Goal: Task Accomplishment & Management: Manage account settings

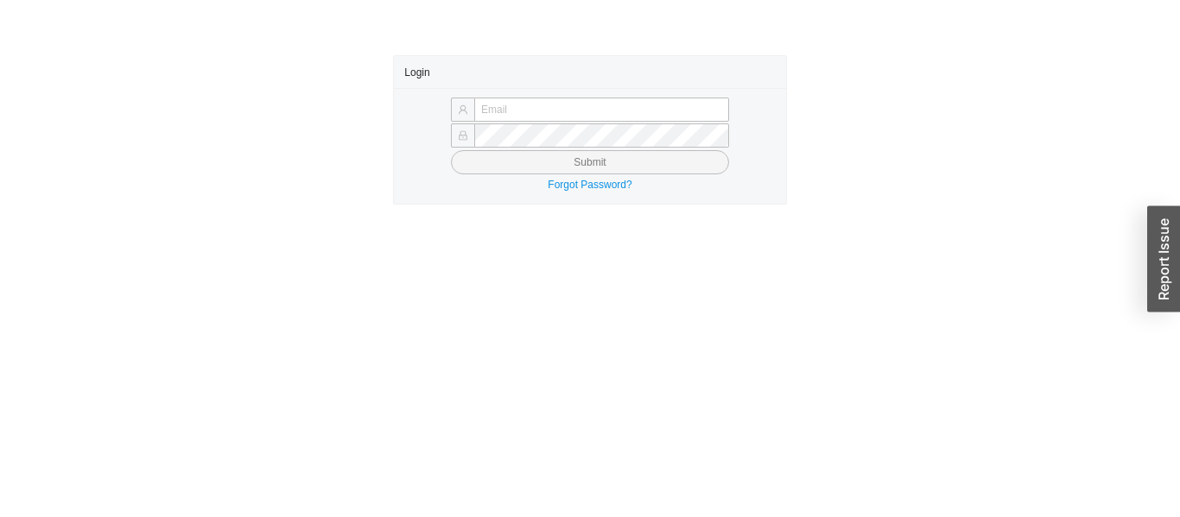
type input "yossi@asbathnj.com"
click at [510, 154] on button "Submit" at bounding box center [590, 162] width 278 height 24
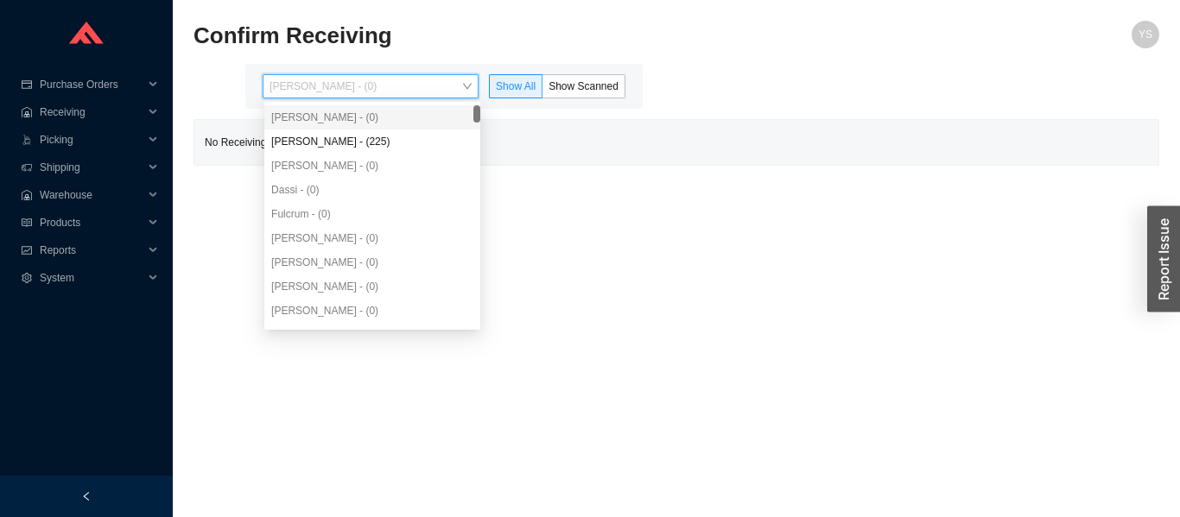
click at [314, 146] on div "[PERSON_NAME] - (225)" at bounding box center [372, 142] width 202 height 16
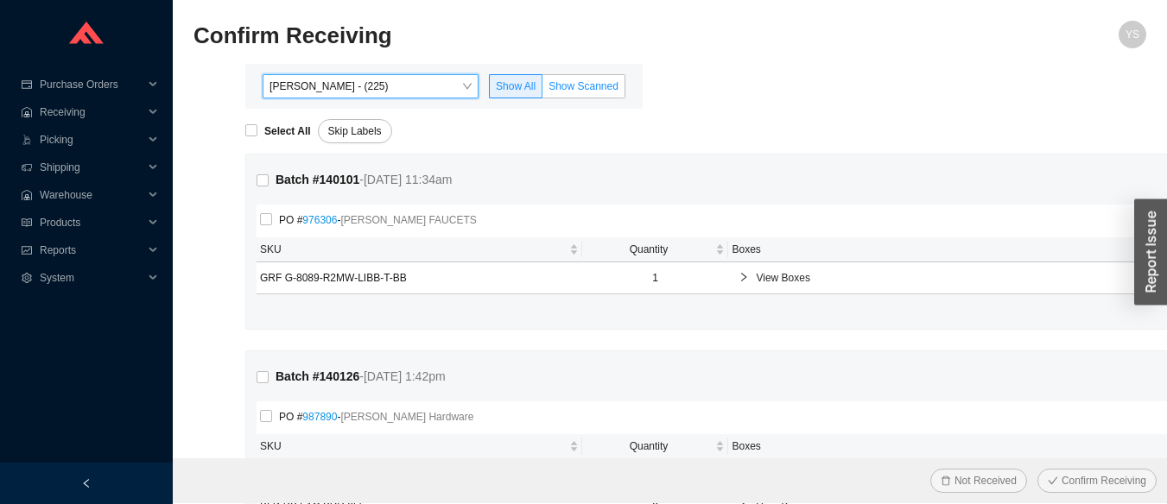
click at [588, 80] on span "Show Scanned" at bounding box center [583, 86] width 70 height 12
click at [542, 90] on input "Show Scanned" at bounding box center [542, 90] width 0 height 0
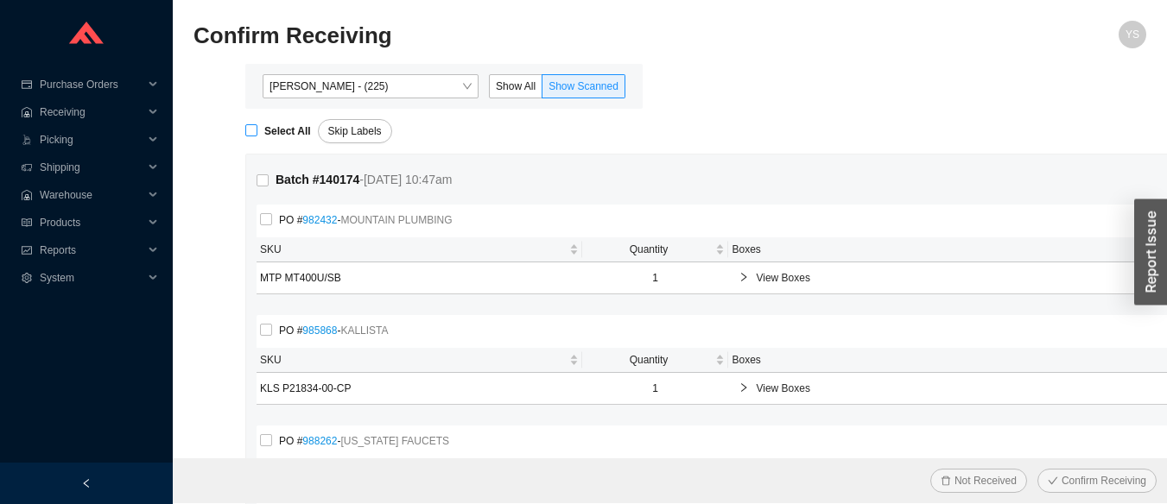
click at [254, 131] on input "Select All" at bounding box center [251, 130] width 12 height 12
checkbox input "true"
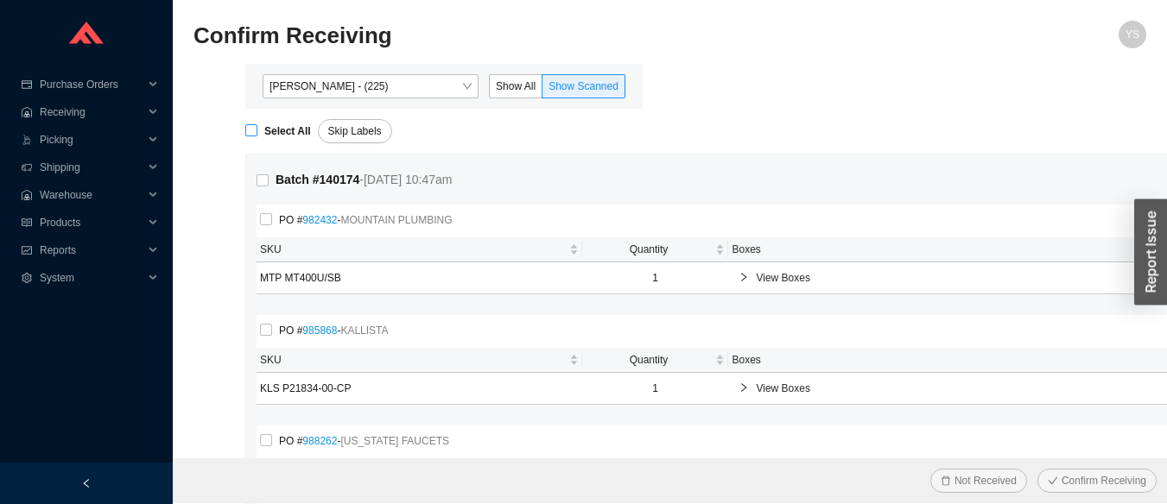
checkbox input "true"
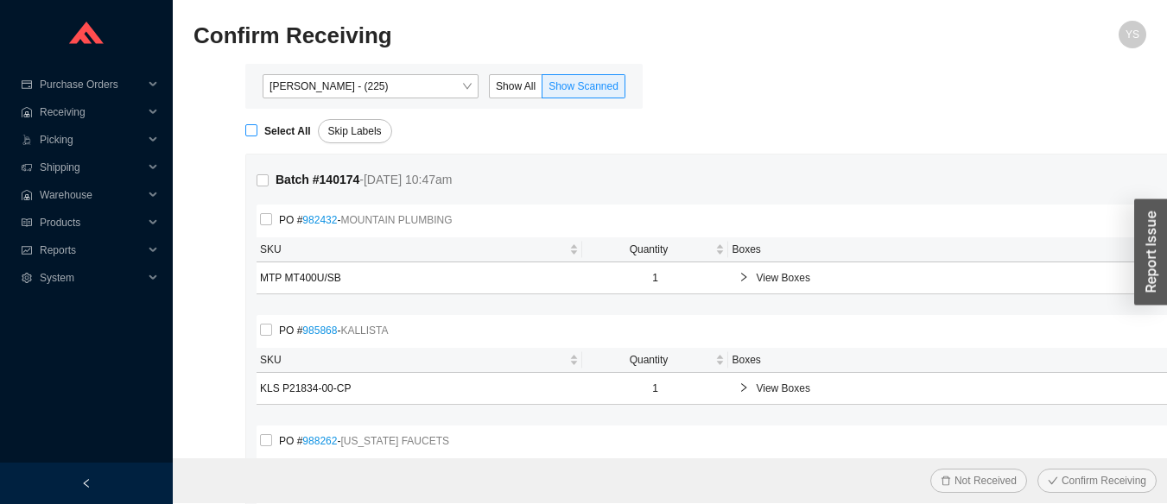
checkbox input "true"
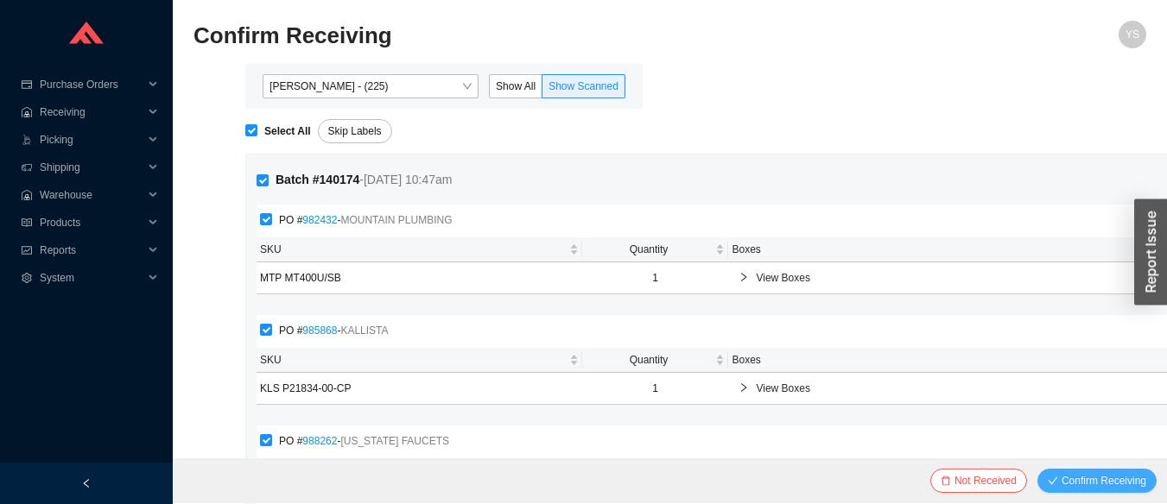
click at [1069, 478] on span "Confirm Receiving" at bounding box center [1103, 480] width 85 height 17
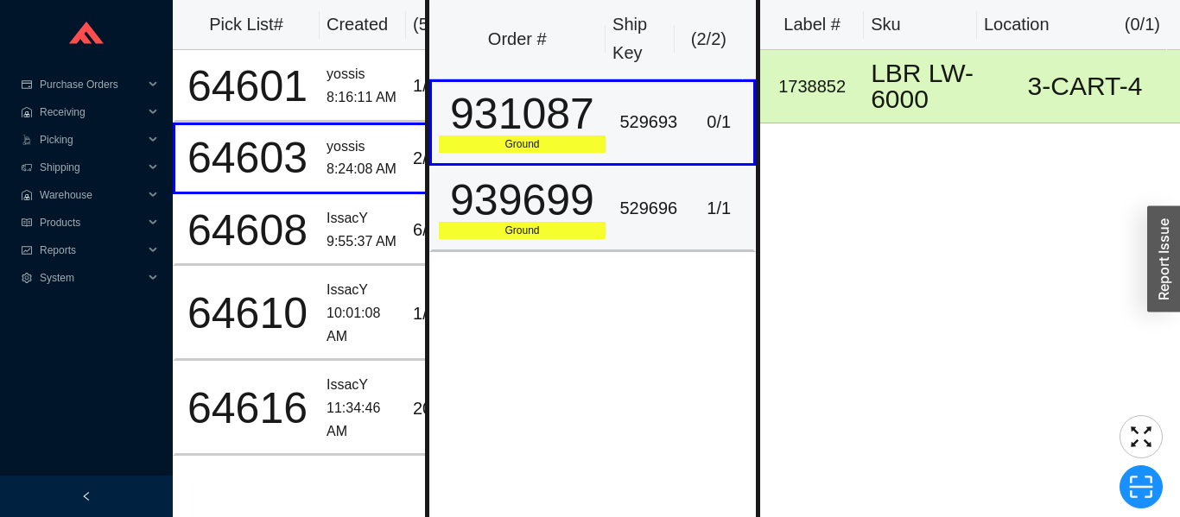
click at [656, 211] on div "529696" at bounding box center [648, 208] width 58 height 29
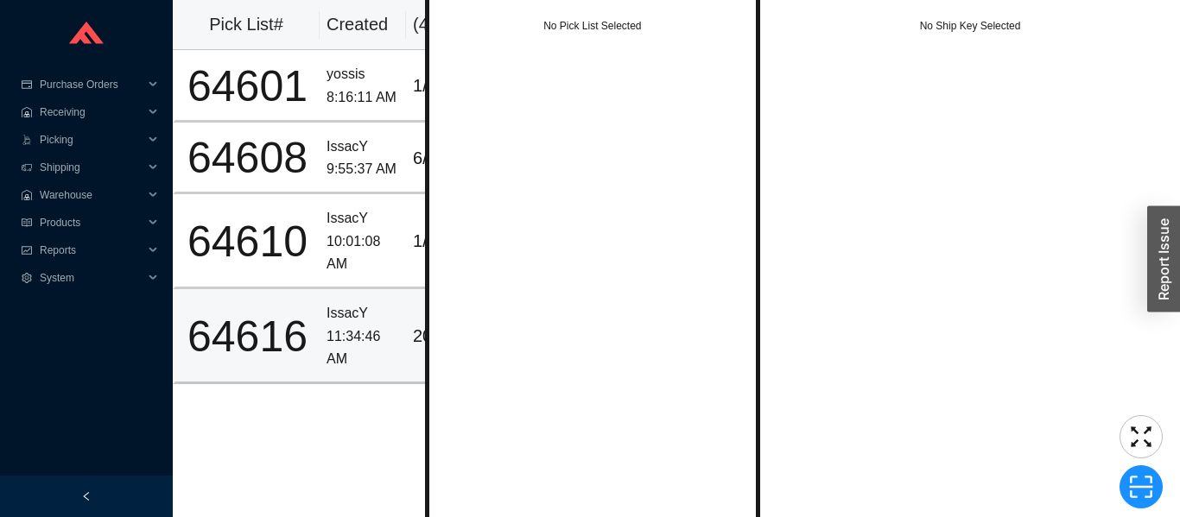
click at [272, 339] on div "64616" at bounding box center [247, 336] width 130 height 43
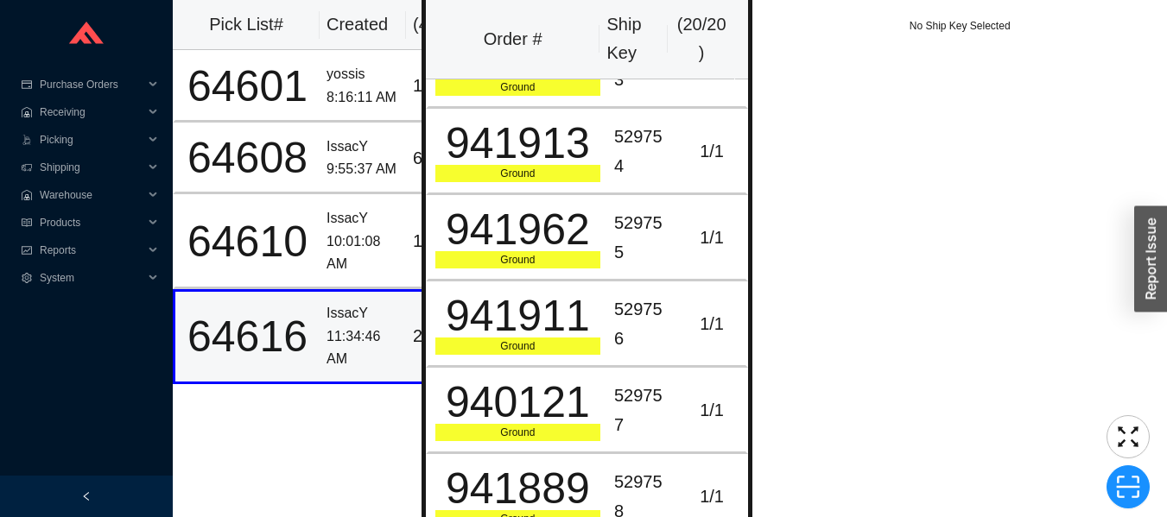
scroll to position [1262, 0]
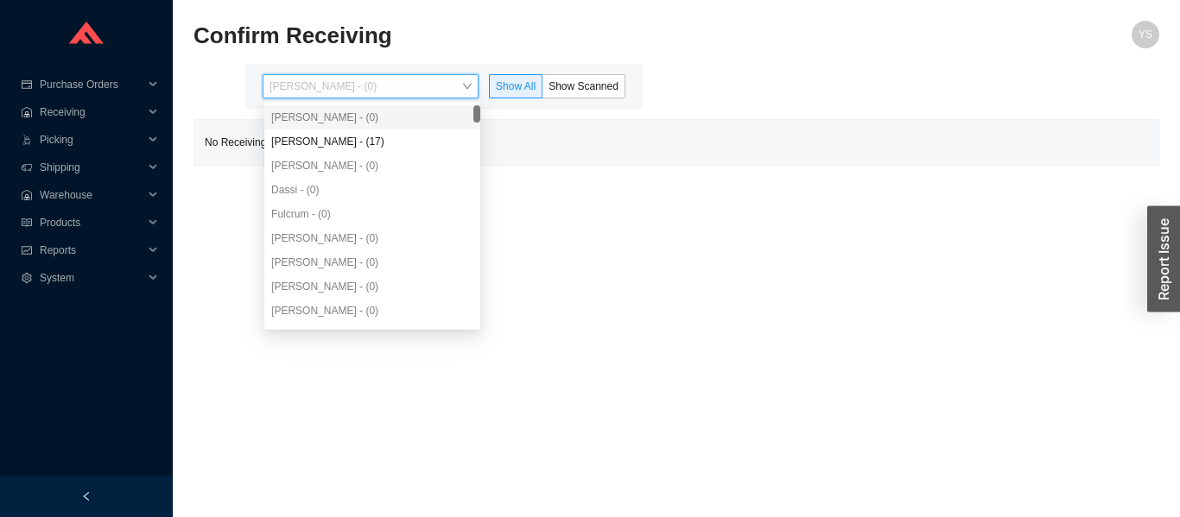
click at [323, 136] on div "[PERSON_NAME] - (17)" at bounding box center [372, 142] width 202 height 16
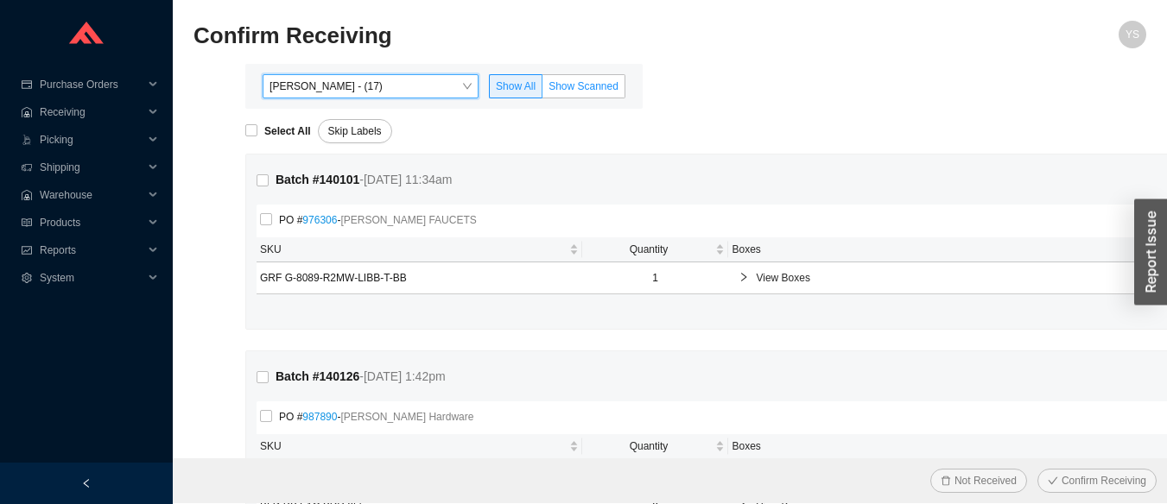
click at [583, 78] on label "Show Scanned" at bounding box center [583, 86] width 83 height 24
click at [542, 90] on input "Show Scanned" at bounding box center [542, 90] width 0 height 0
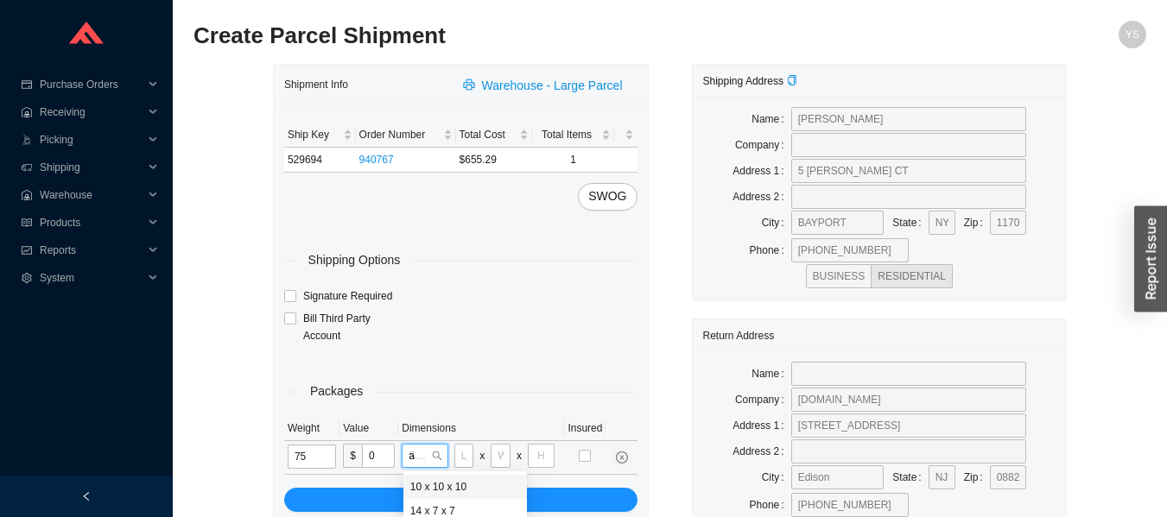
type input "as"
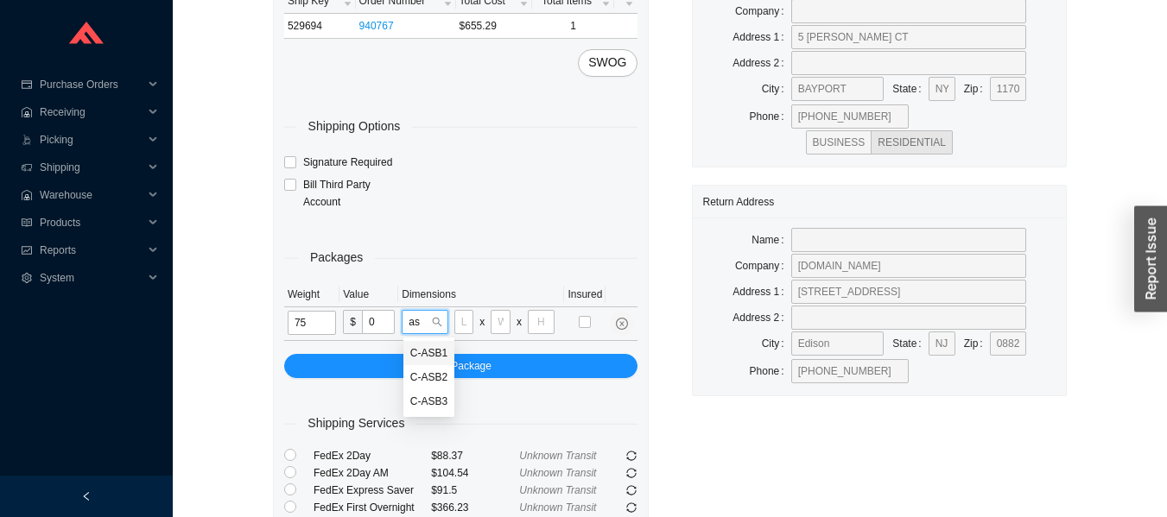
scroll to position [142, 0]
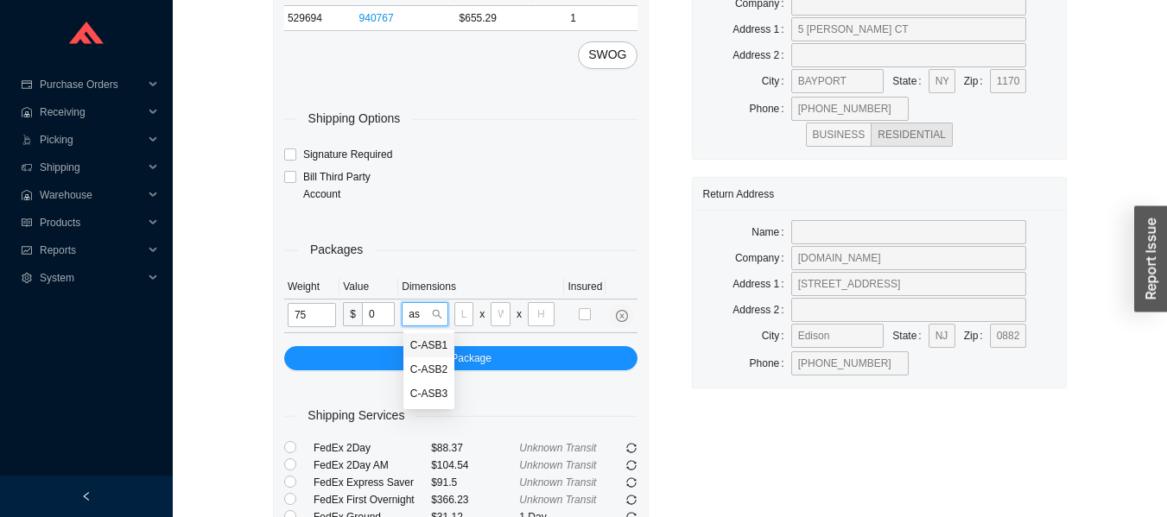
click at [426, 392] on div "C-ASB3" at bounding box center [428, 394] width 37 height 16
type input "34"
type input "24"
click at [541, 307] on input "17" at bounding box center [542, 314] width 25 height 24
type input "17"
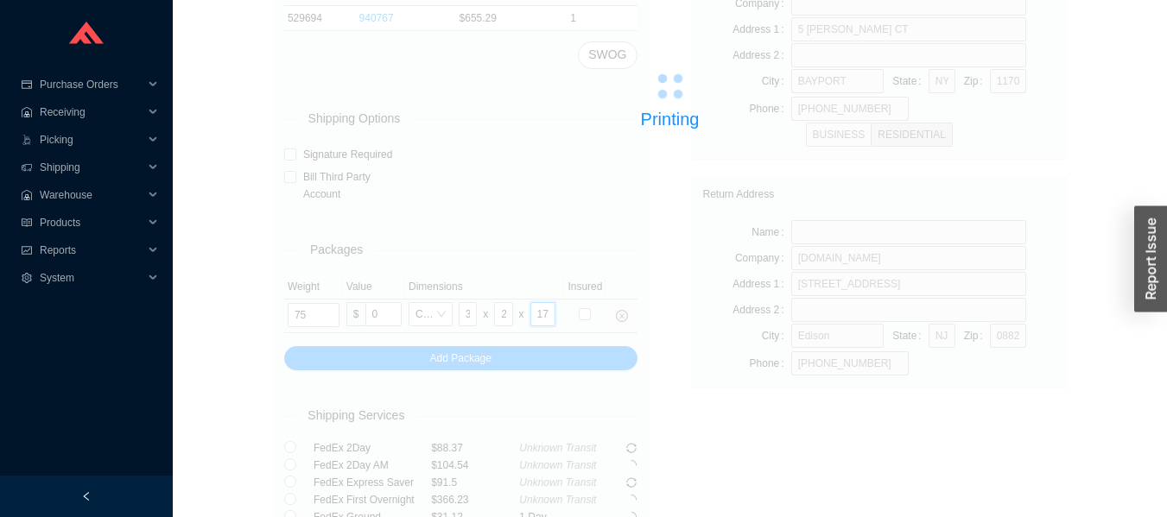
scroll to position [0, 0]
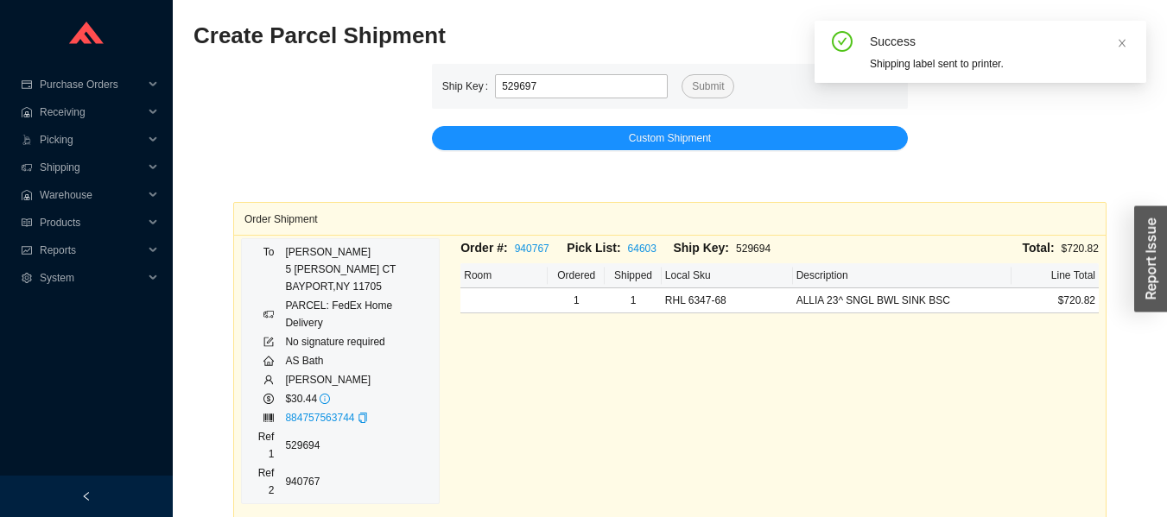
type input "529697"
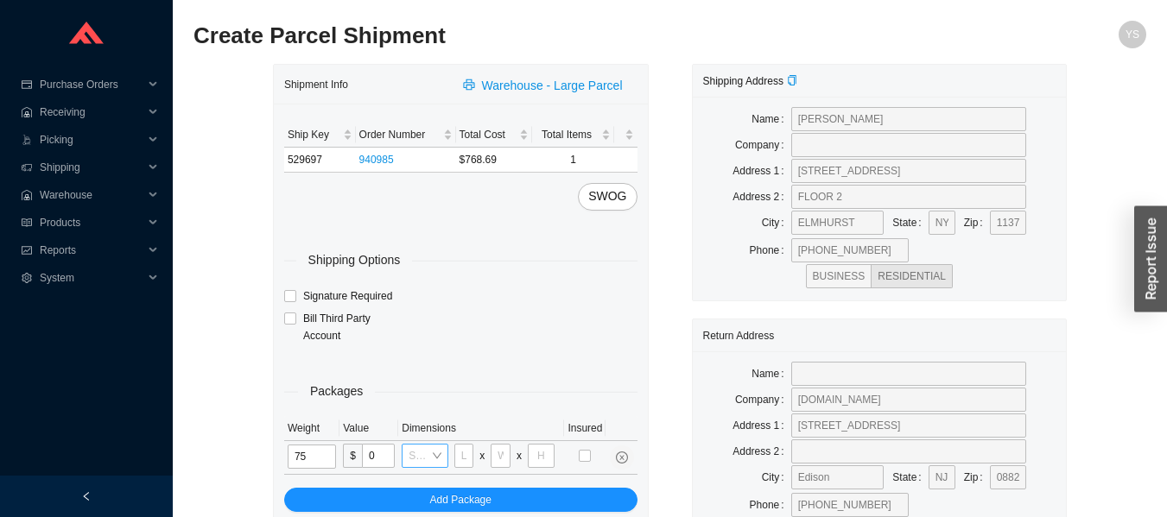
type input "75"
click at [427, 456] on input "search" at bounding box center [420, 456] width 22 height 22
type input "as"
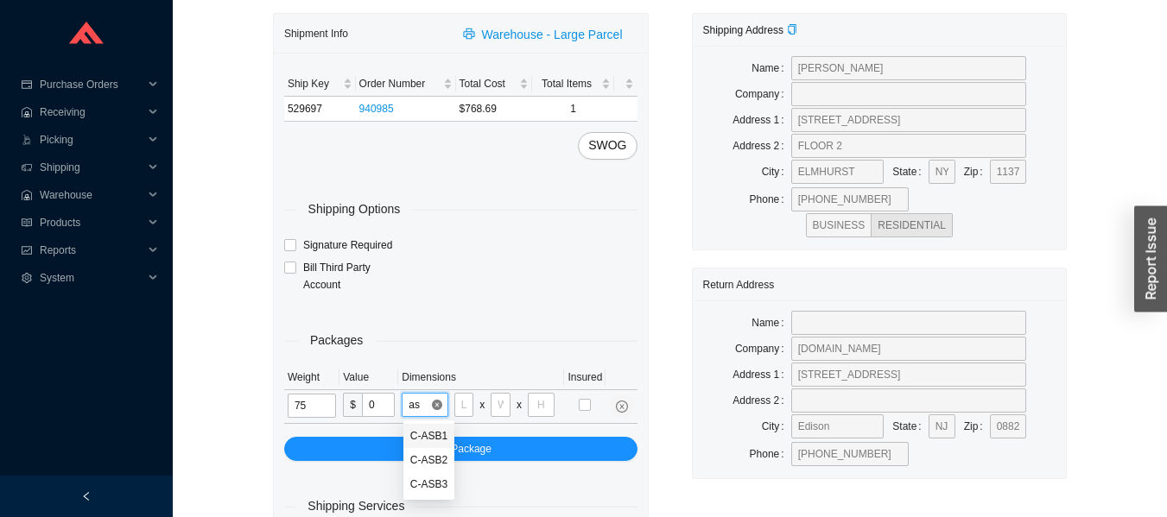
scroll to position [54, 0]
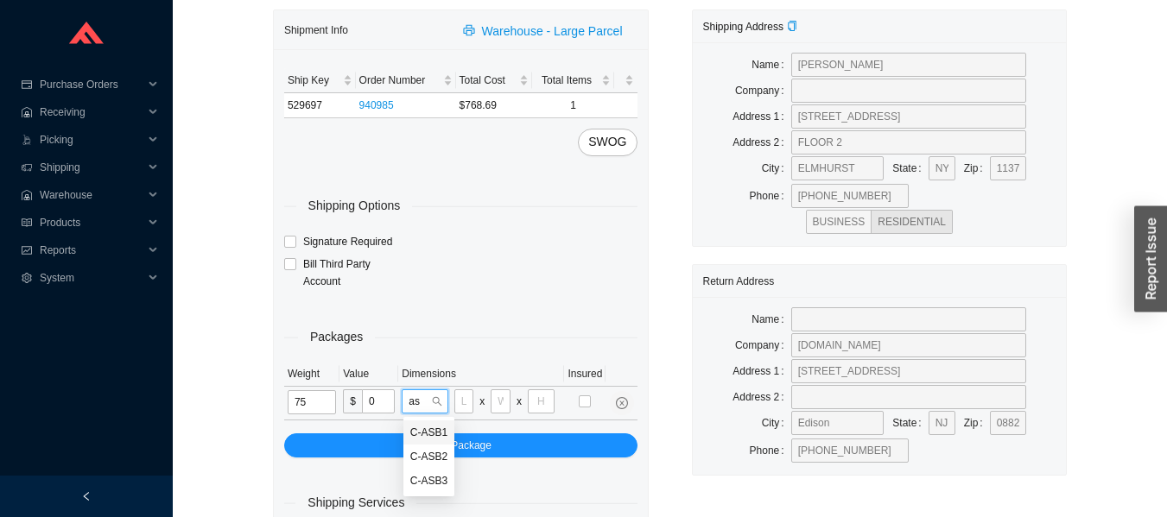
click at [426, 484] on div "C-ASB3" at bounding box center [428, 481] width 37 height 16
type input "34"
type input "24"
type input "17"
type input "[CMD002"
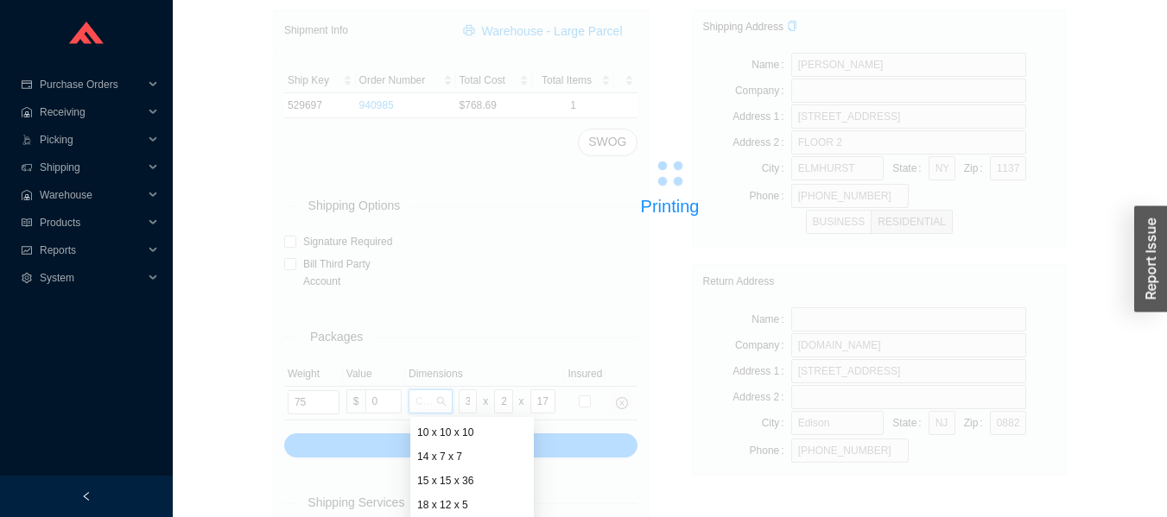
scroll to position [529, 0]
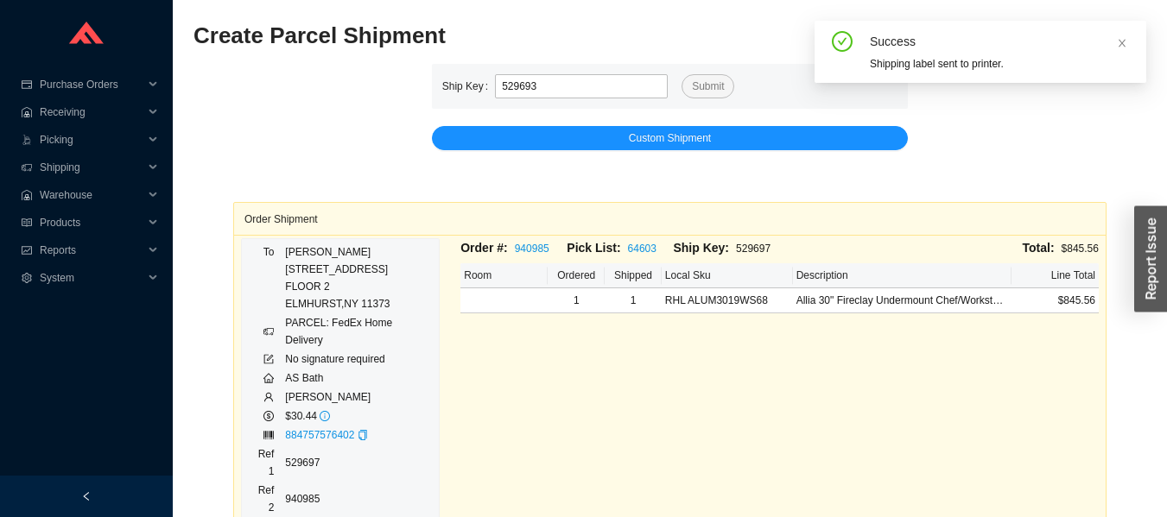
type input "529693"
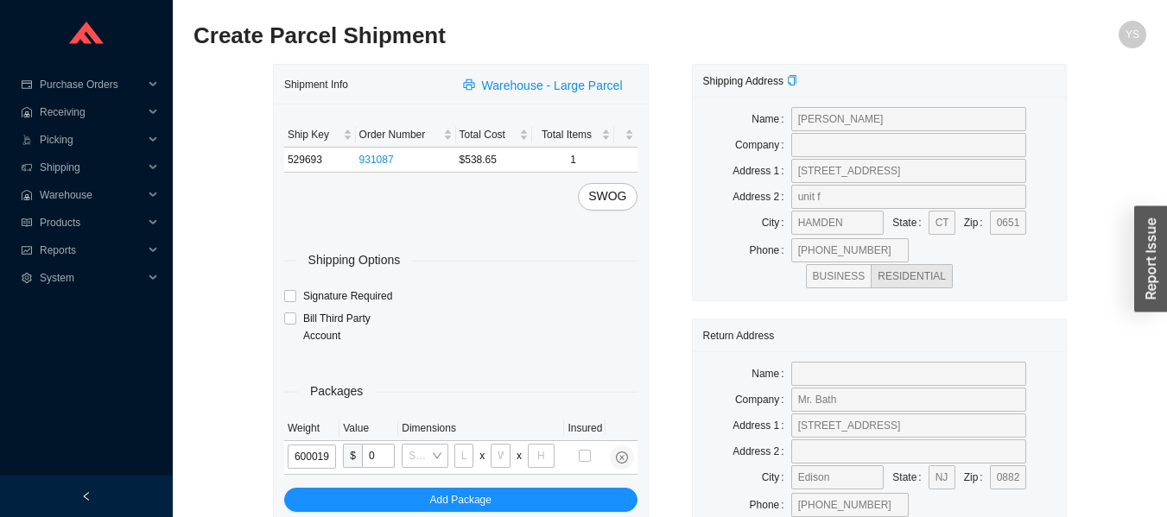
type input "60"
type input "32"
type input "18"
type input "21"
type input "60"
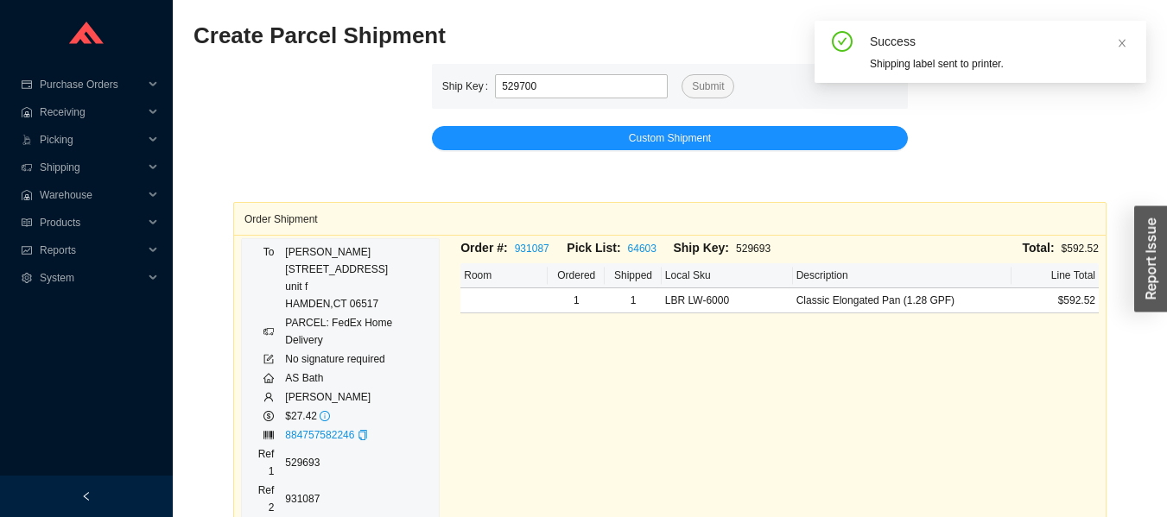
type input "529700"
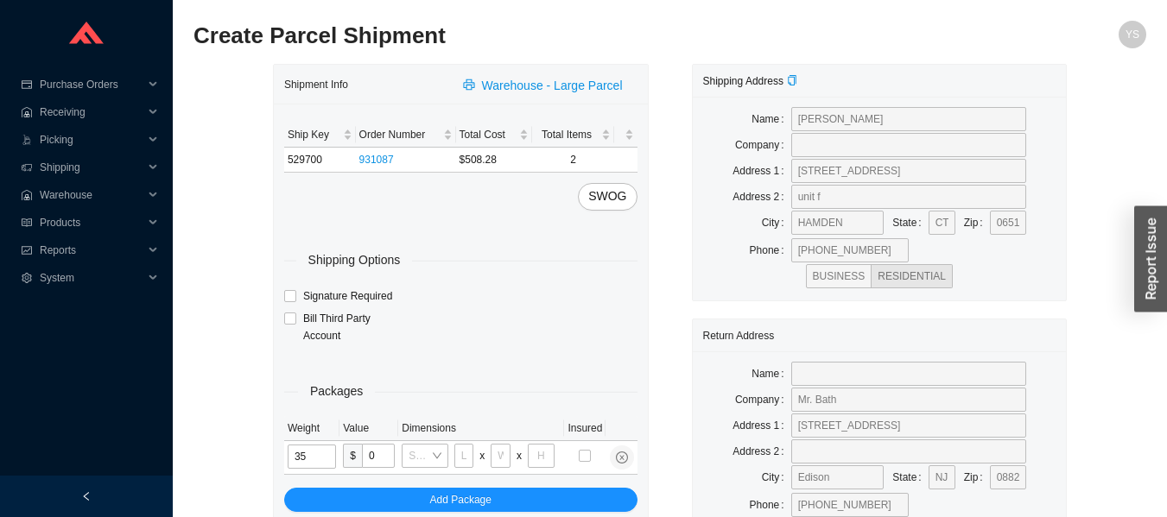
type input "35"
type input "24"
type input "16"
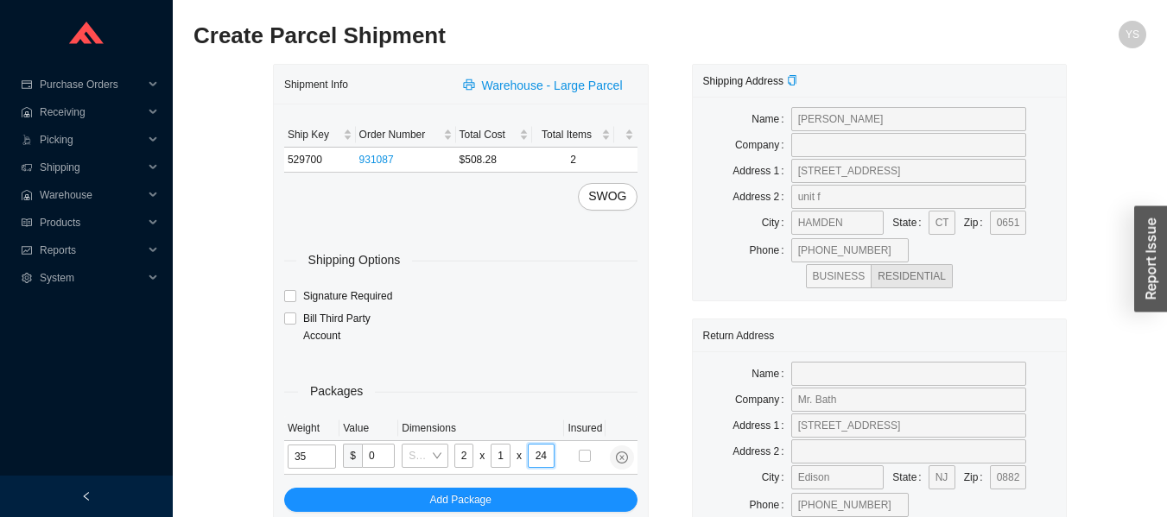
type input "24"
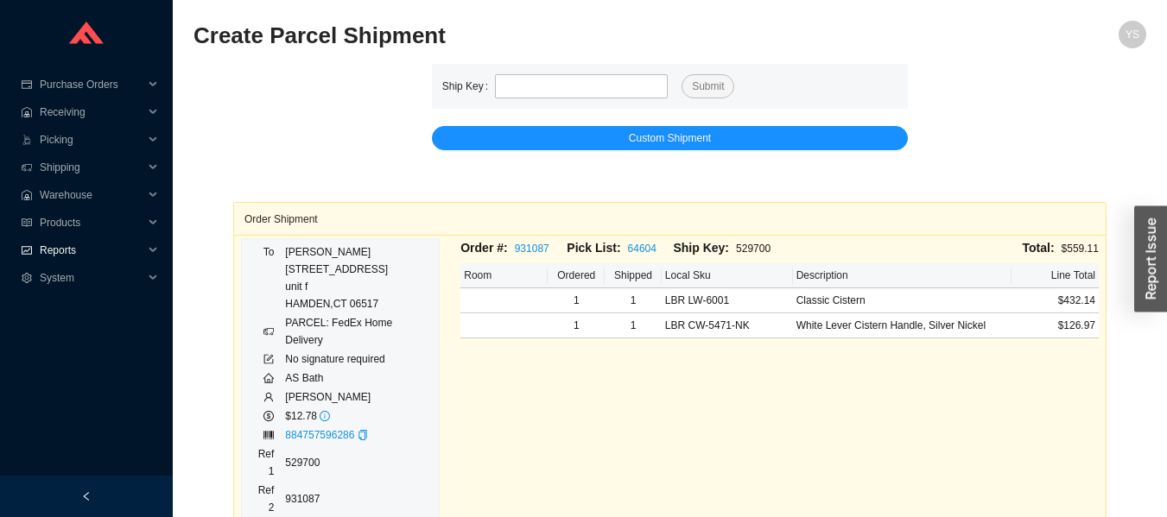
click at [50, 248] on span "Reports" at bounding box center [92, 251] width 104 height 28
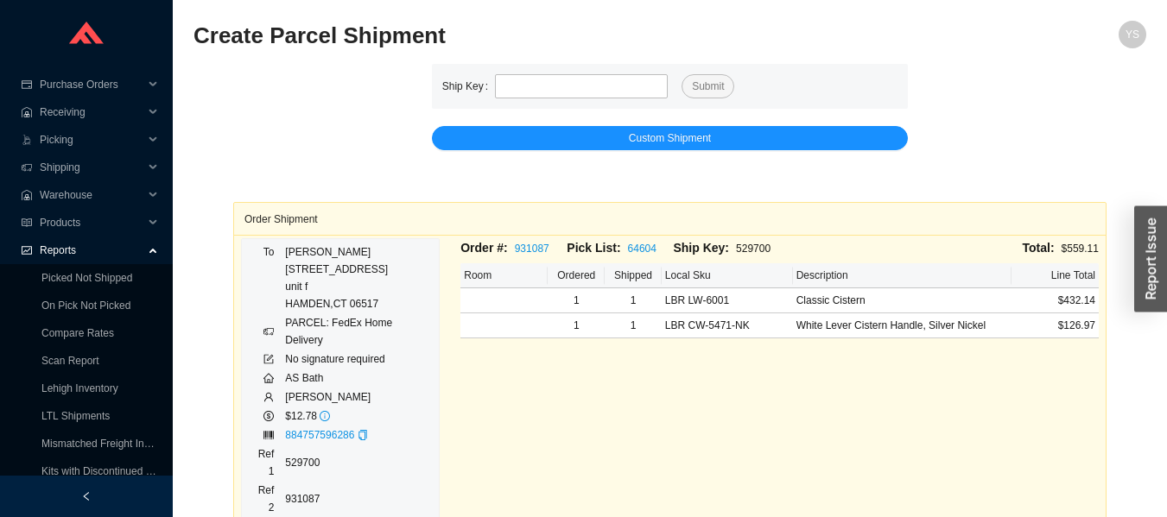
click at [49, 284] on link "Picked Not Shipped" at bounding box center [86, 278] width 91 height 12
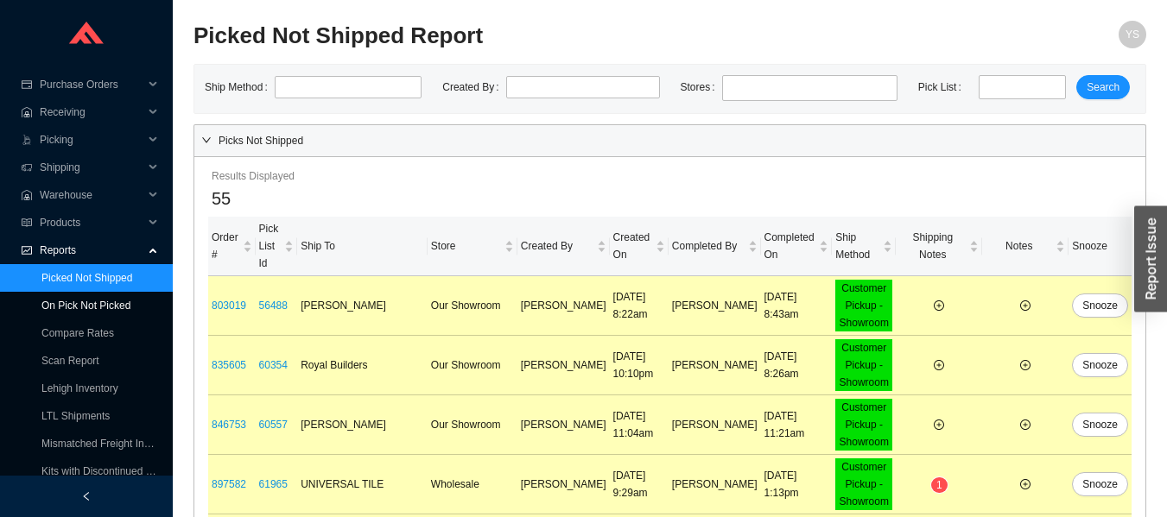
click at [82, 300] on link "On Pick Not Picked" at bounding box center [85, 306] width 89 height 12
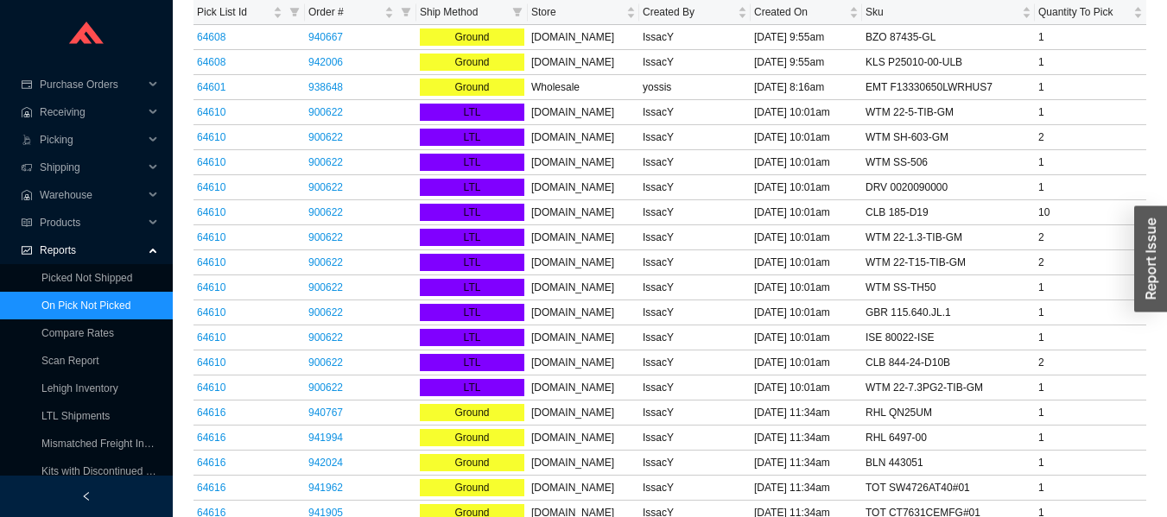
scroll to position [495, 0]
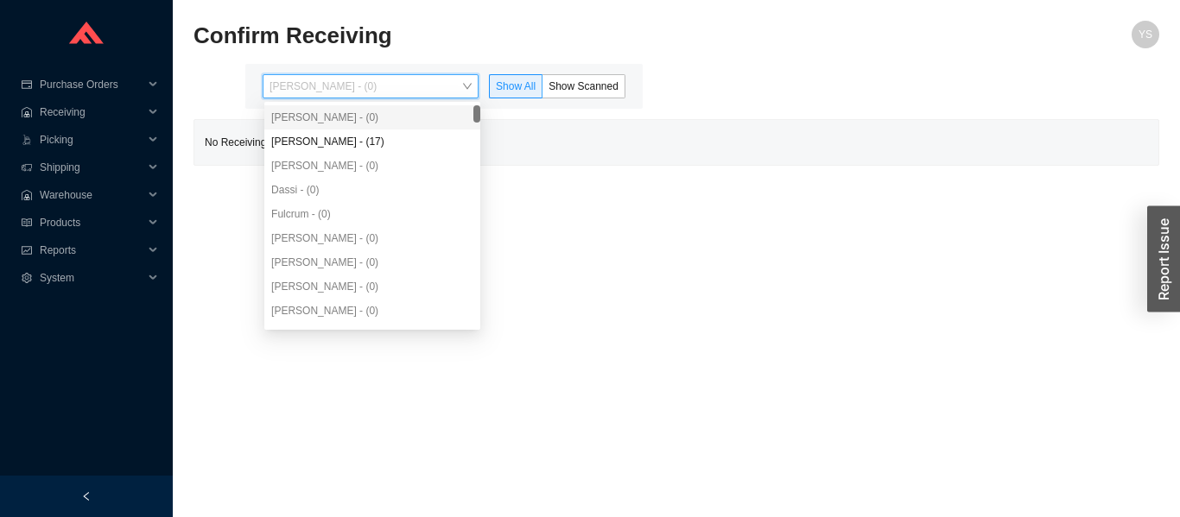
click at [309, 145] on div "Angel Negron - (17)" at bounding box center [372, 142] width 202 height 16
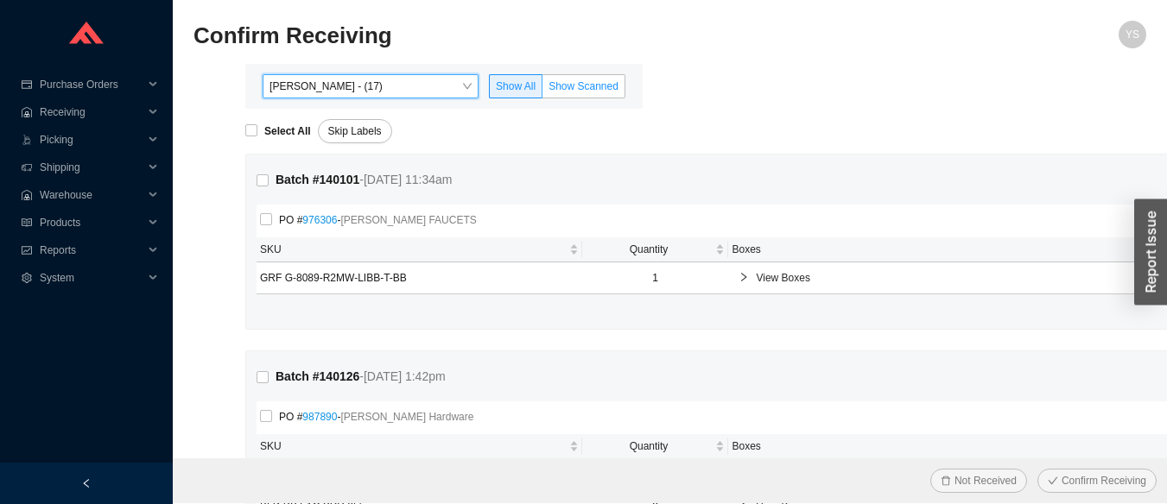
click at [588, 86] on span "Show Scanned" at bounding box center [583, 86] width 70 height 12
click at [542, 90] on input "Show Scanned" at bounding box center [542, 90] width 0 height 0
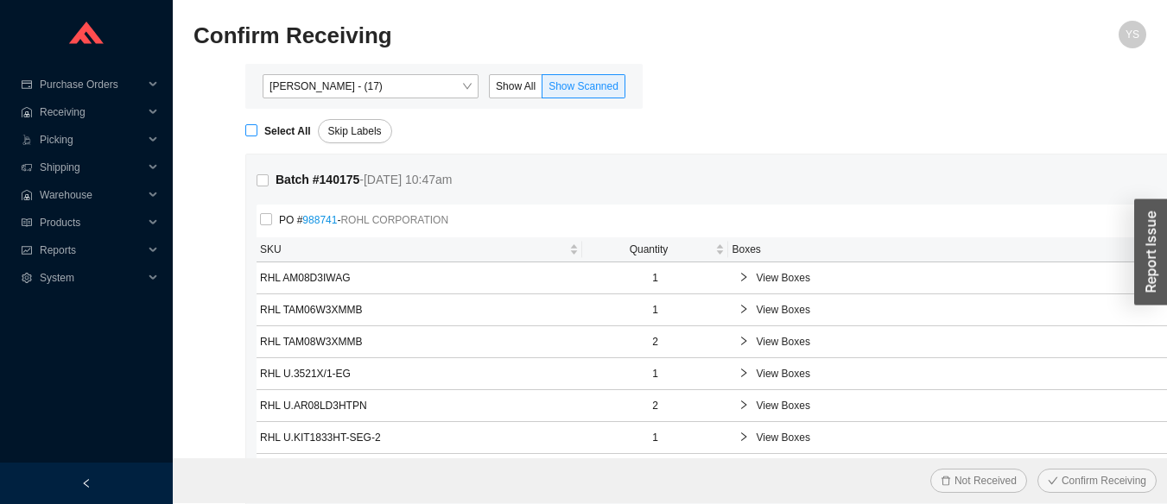
click at [282, 130] on strong "Select All" at bounding box center [287, 131] width 47 height 12
click at [257, 130] on input "Select All" at bounding box center [251, 130] width 12 height 12
checkbox input "true"
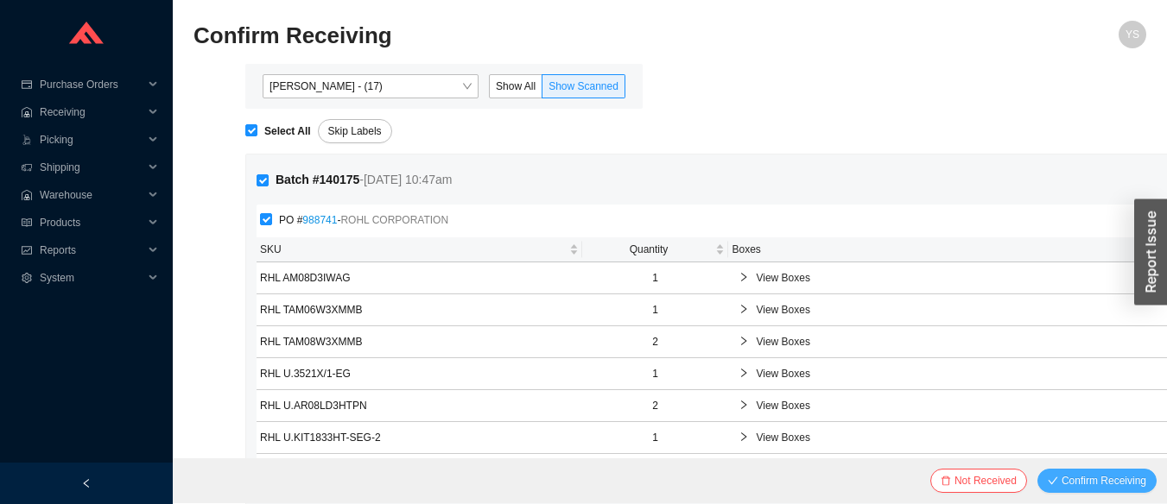
click at [1095, 480] on span "Confirm Receiving" at bounding box center [1103, 480] width 85 height 17
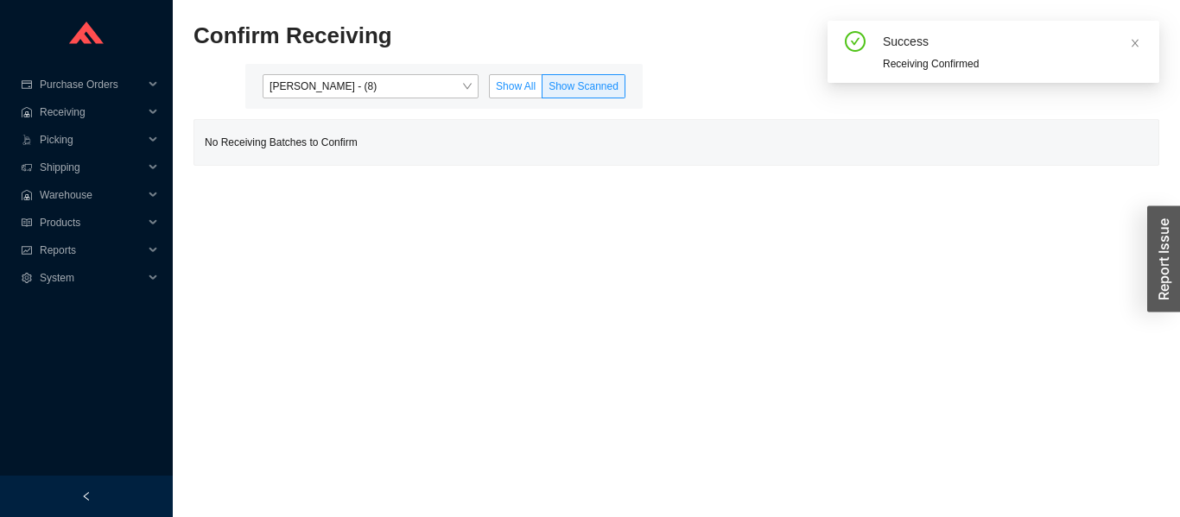
click at [521, 87] on span "Show All" at bounding box center [516, 86] width 40 height 12
click at [490, 90] on input "Show All" at bounding box center [490, 90] width 0 height 0
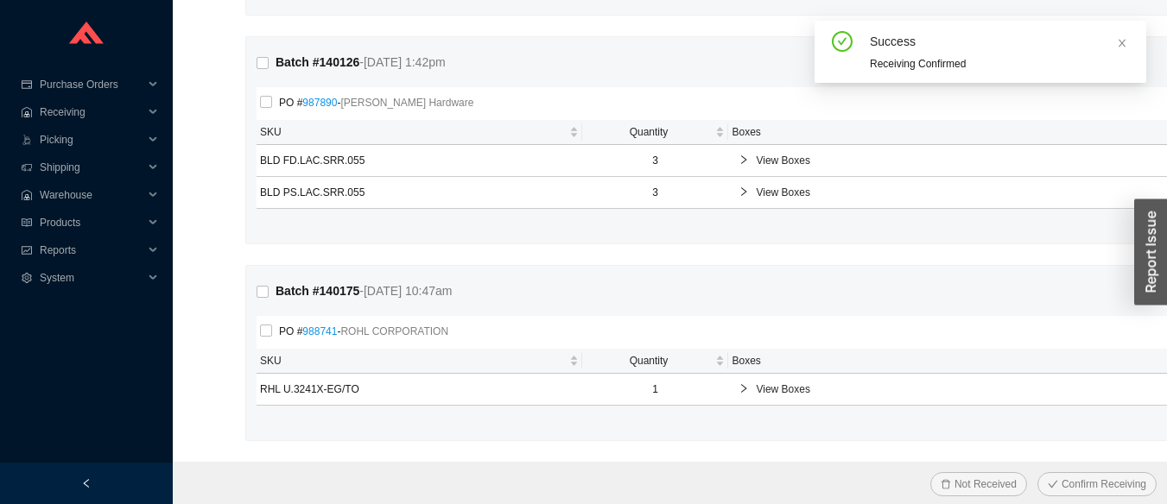
scroll to position [317, 0]
click at [29, 237] on div "Reports" at bounding box center [86, 251] width 173 height 28
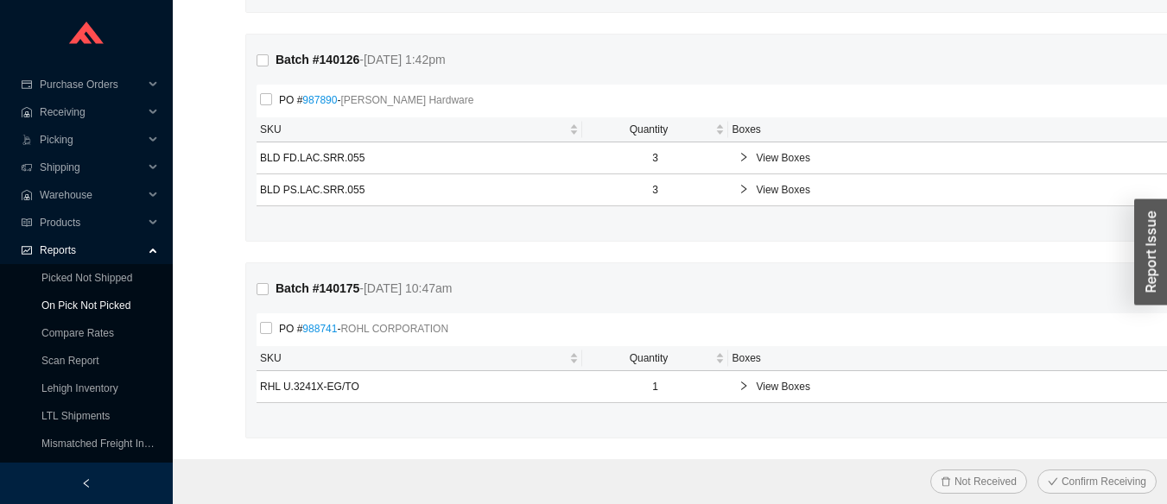
click at [46, 300] on link "On Pick Not Picked" at bounding box center [85, 306] width 89 height 12
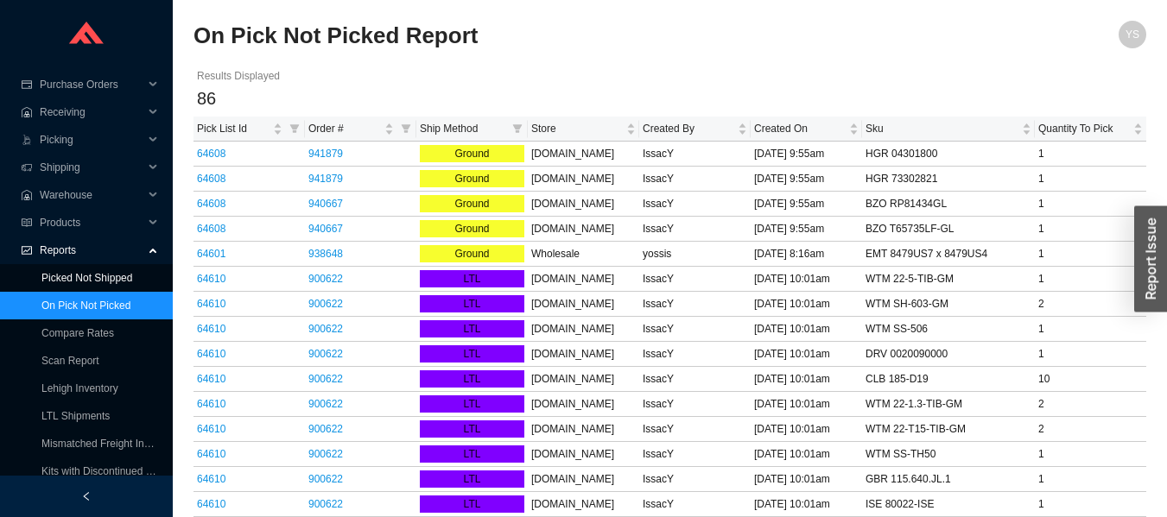
click at [71, 275] on link "Picked Not Shipped" at bounding box center [86, 278] width 91 height 12
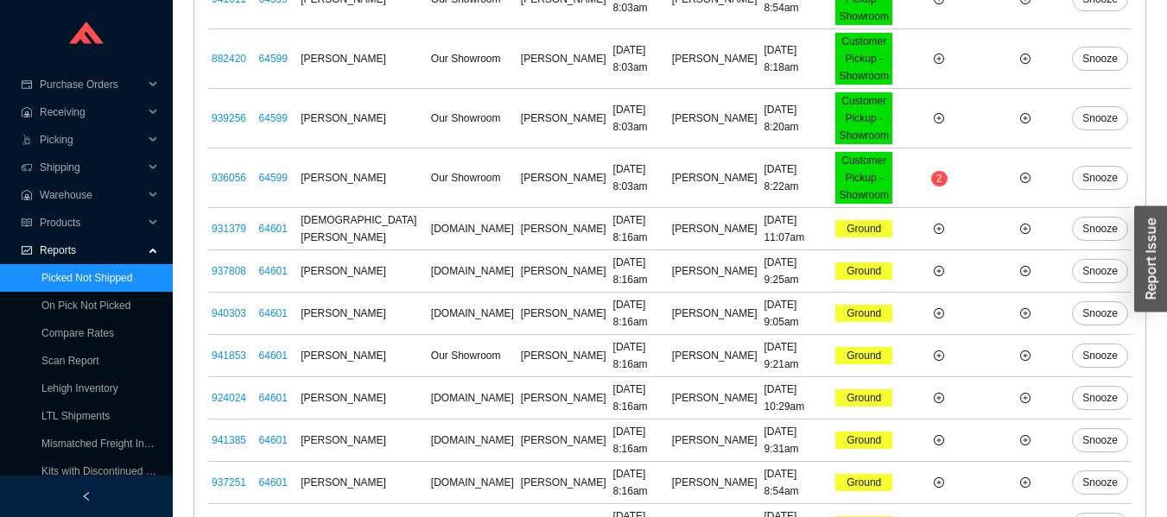
scroll to position [2067, 0]
